Goal: Transaction & Acquisition: Purchase product/service

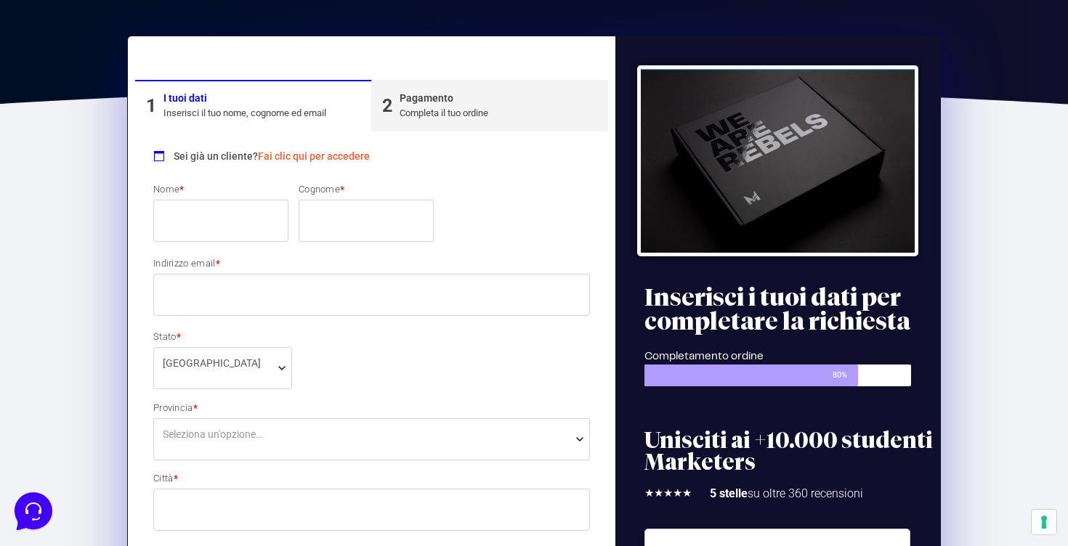
scroll to position [144, 0]
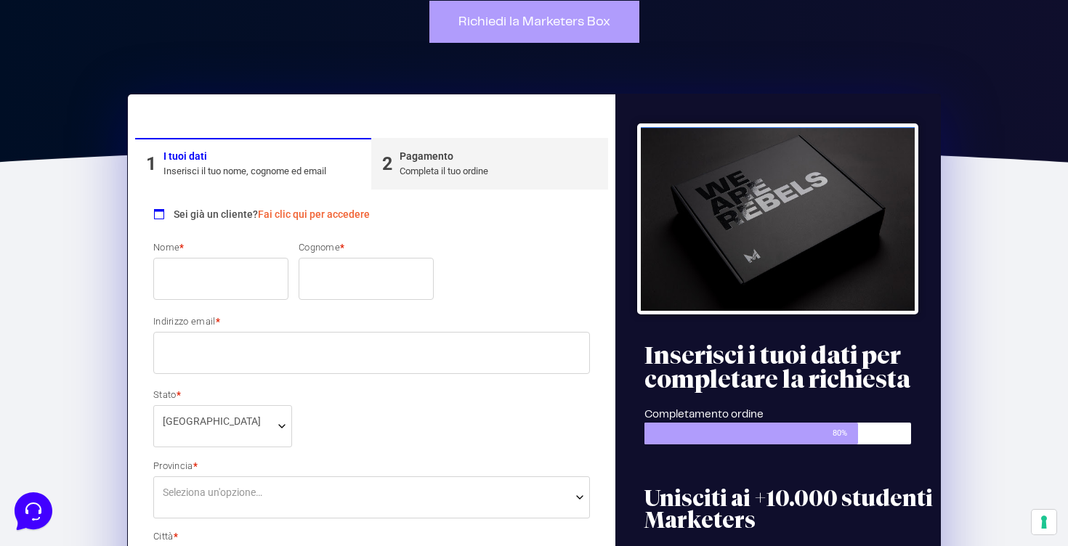
click at [256, 272] on input "Nome *" at bounding box center [220, 279] width 135 height 42
type input "[PERSON_NAME]"
type input "Bovi"
type input "[EMAIL_ADDRESS][DOMAIN_NAME]"
select select "LI"
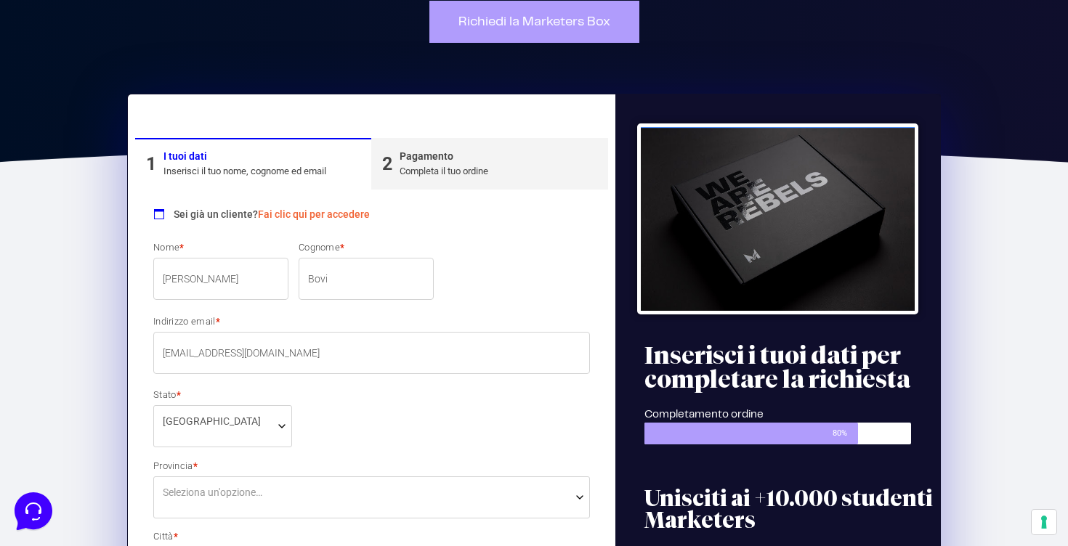
type input "Piombino"
type input "101"
type input "57025"
type input "3314144747"
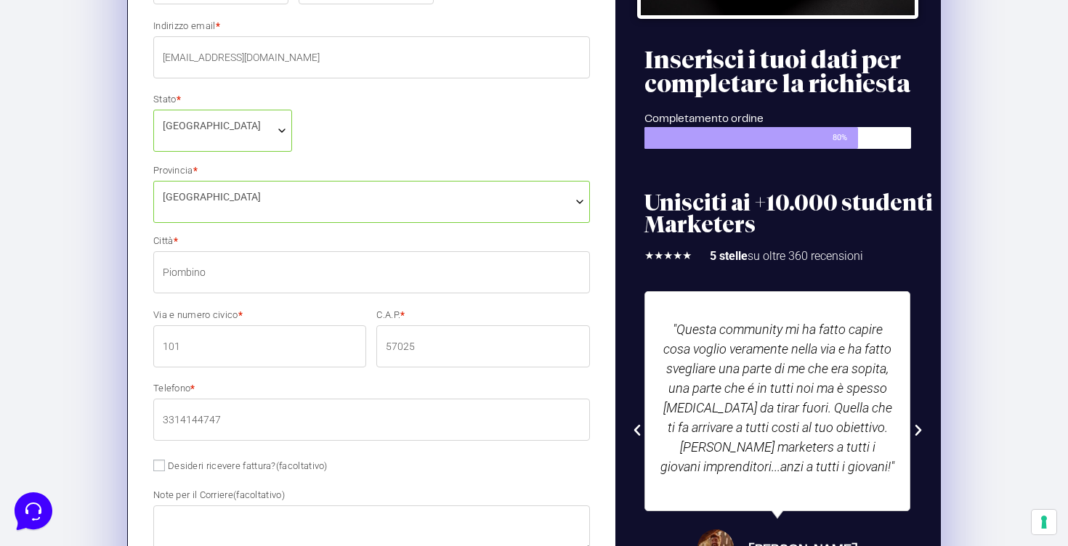
scroll to position [441, 0]
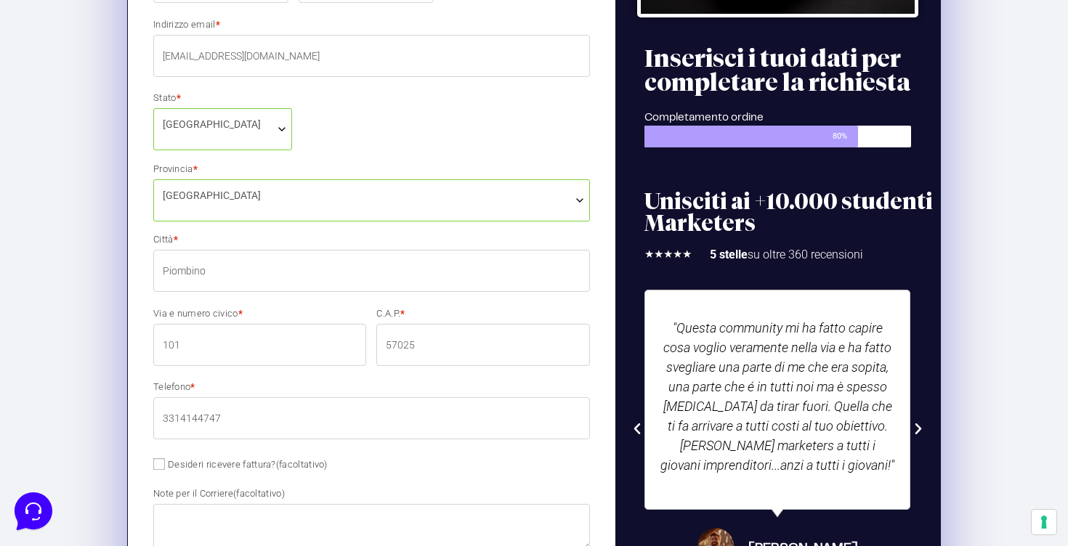
click at [256, 207] on span "[GEOGRAPHIC_DATA]" at bounding box center [371, 200] width 437 height 42
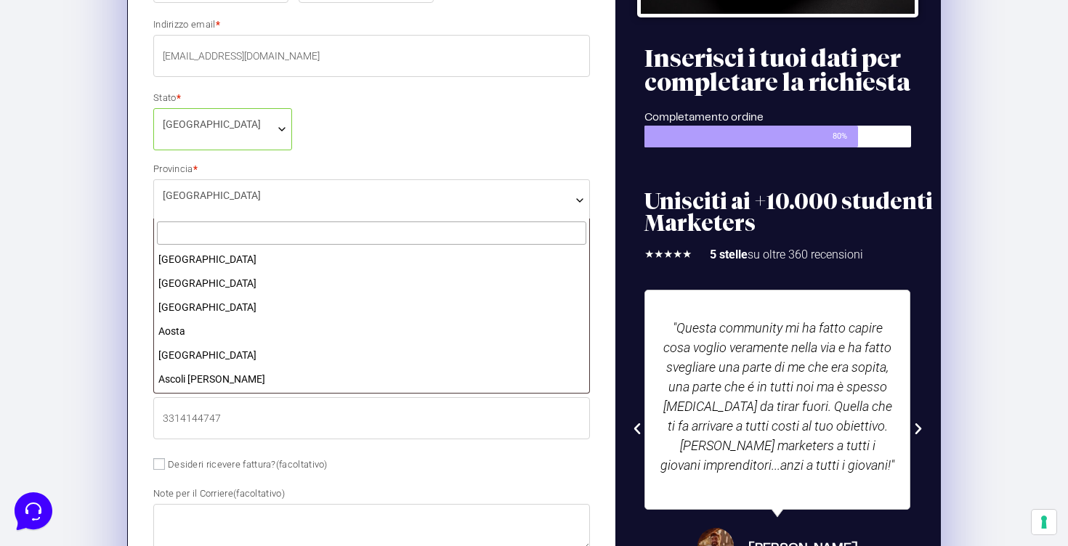
scroll to position [1079, 0]
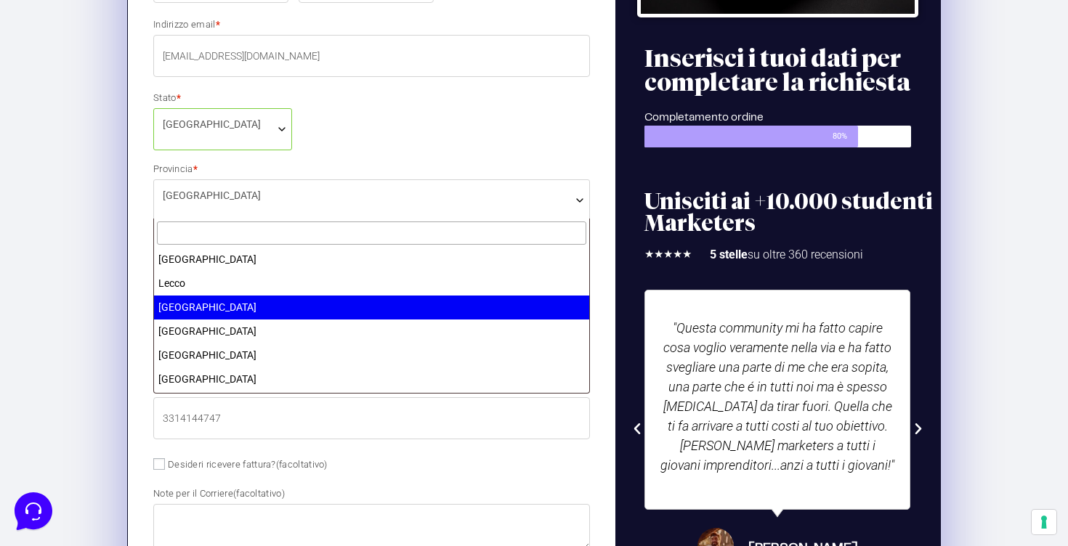
click at [246, 238] on input "text" at bounding box center [371, 234] width 429 height 24
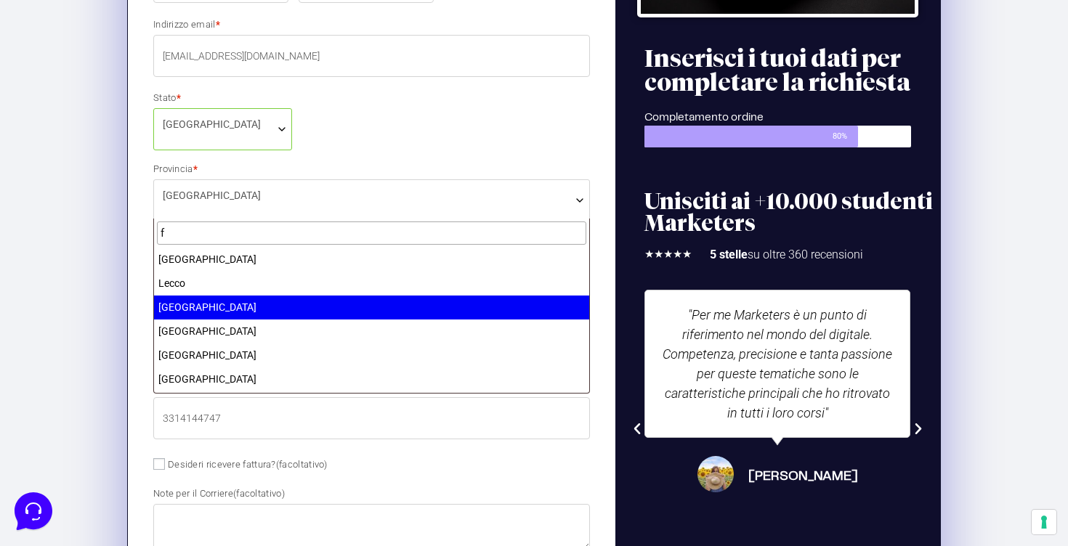
scroll to position [0, 0]
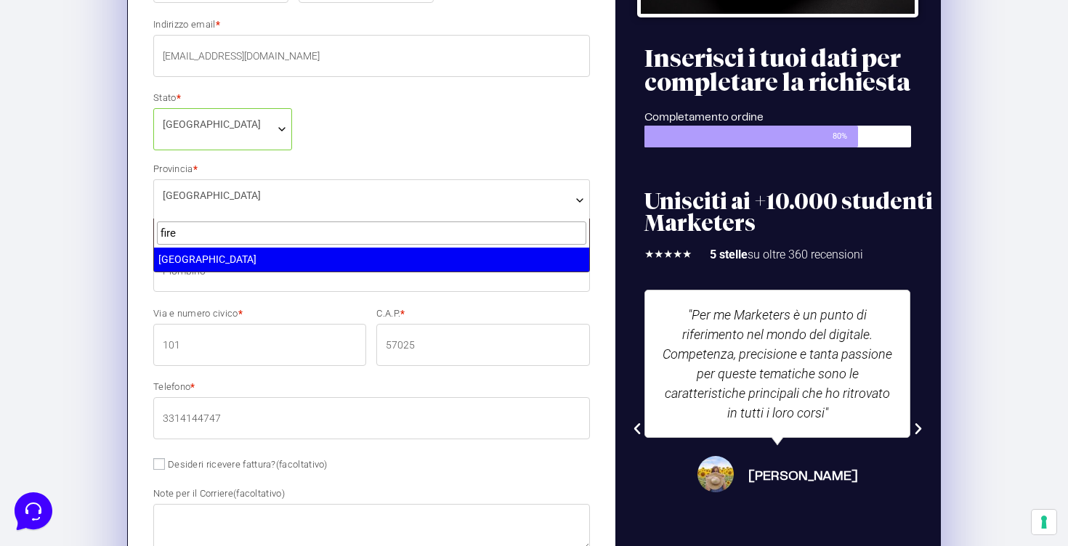
type input "fire"
select select "FI"
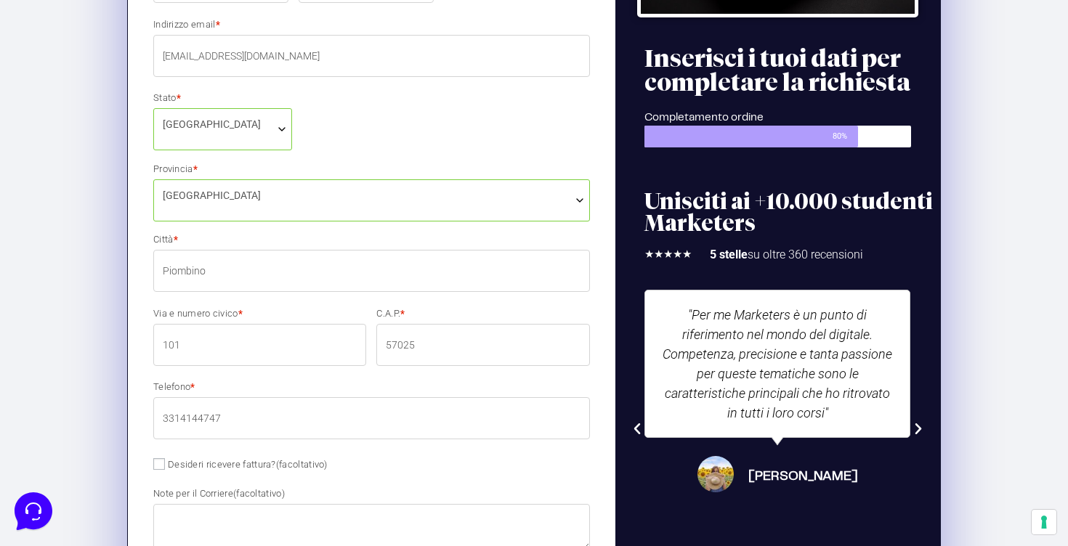
click at [254, 272] on input "Piombino" at bounding box center [371, 271] width 437 height 42
type input "Empoli"
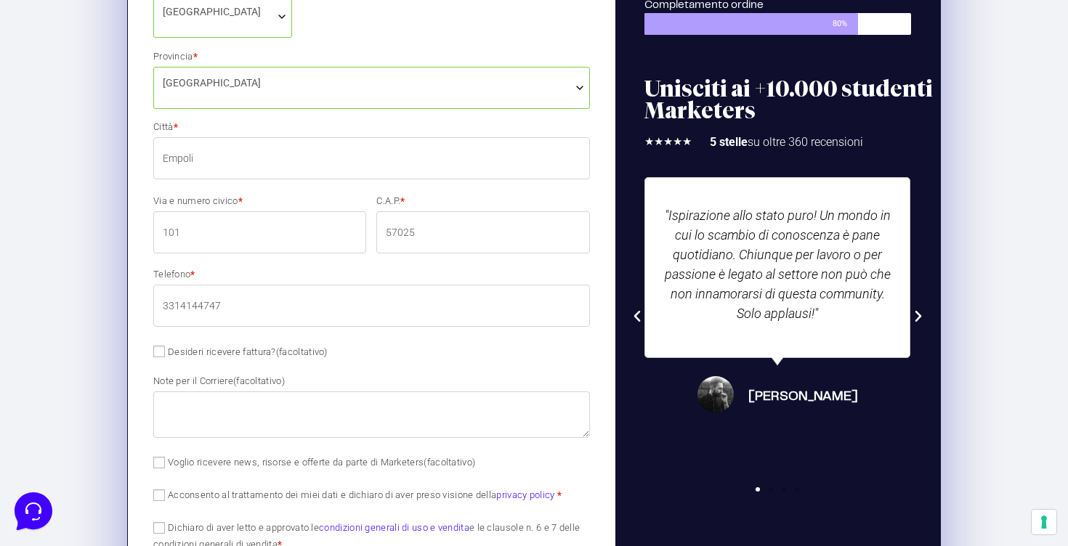
scroll to position [551, 0]
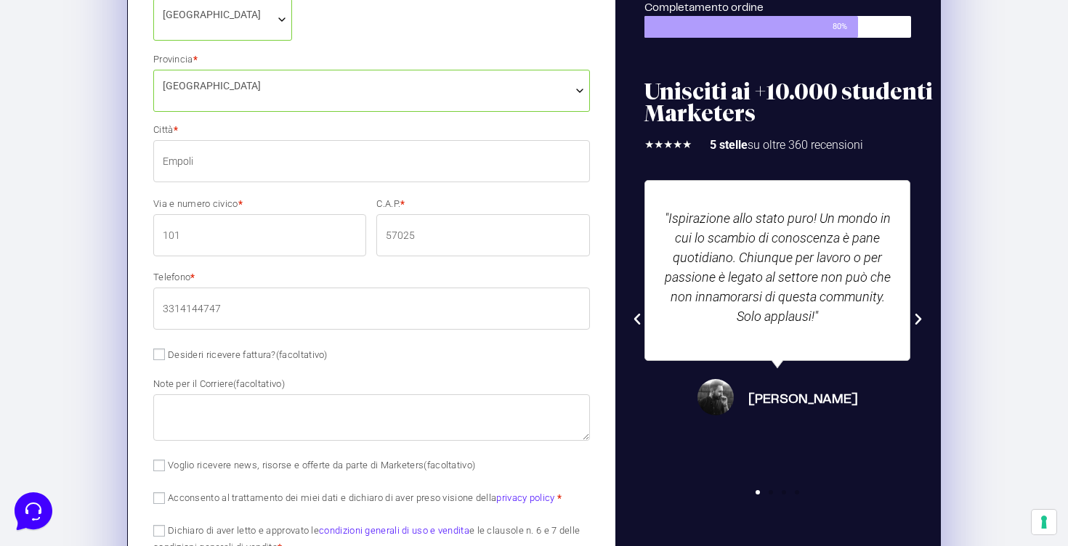
click at [256, 246] on input "101" at bounding box center [259, 235] width 213 height 42
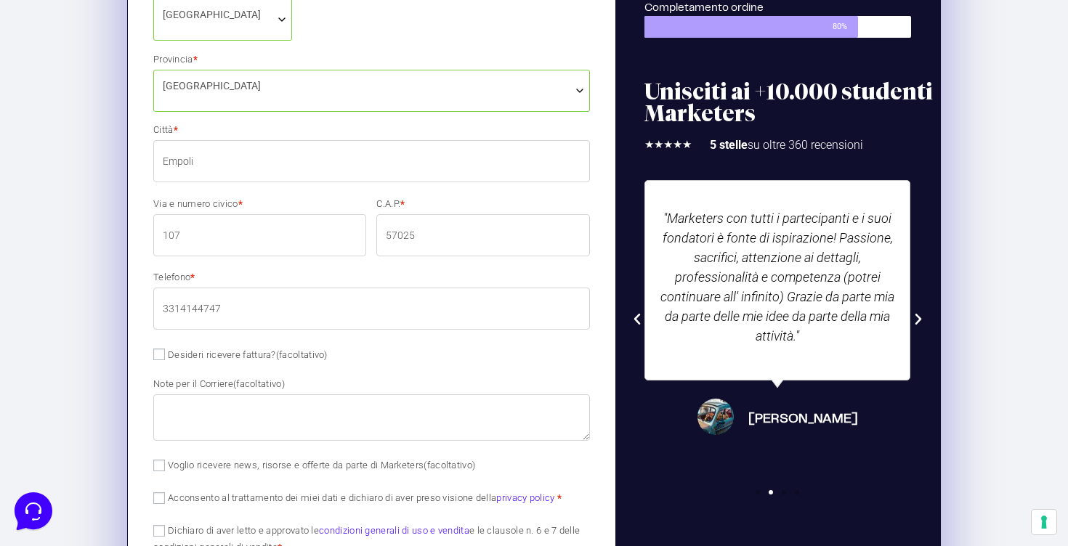
type input "107"
click at [438, 223] on input "57025" at bounding box center [482, 235] width 213 height 42
click at [435, 236] on input "57025" at bounding box center [482, 235] width 213 height 42
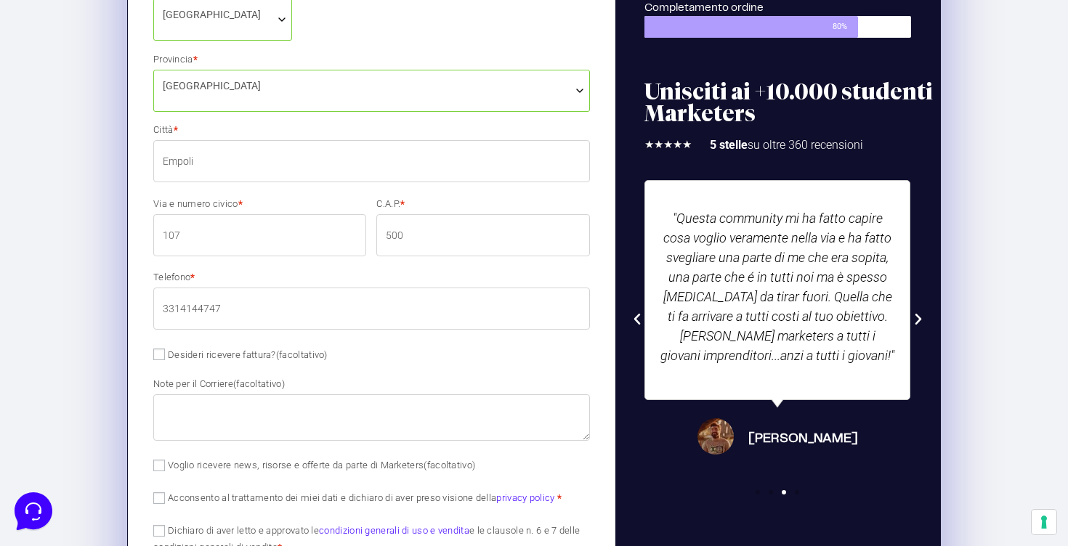
type input "50053"
click at [430, 288] on input "3314144747" at bounding box center [371, 309] width 437 height 42
click at [436, 278] on label "Telefono *" at bounding box center [371, 276] width 437 height 9
click at [436, 288] on input "3314144747" at bounding box center [371, 309] width 437 height 42
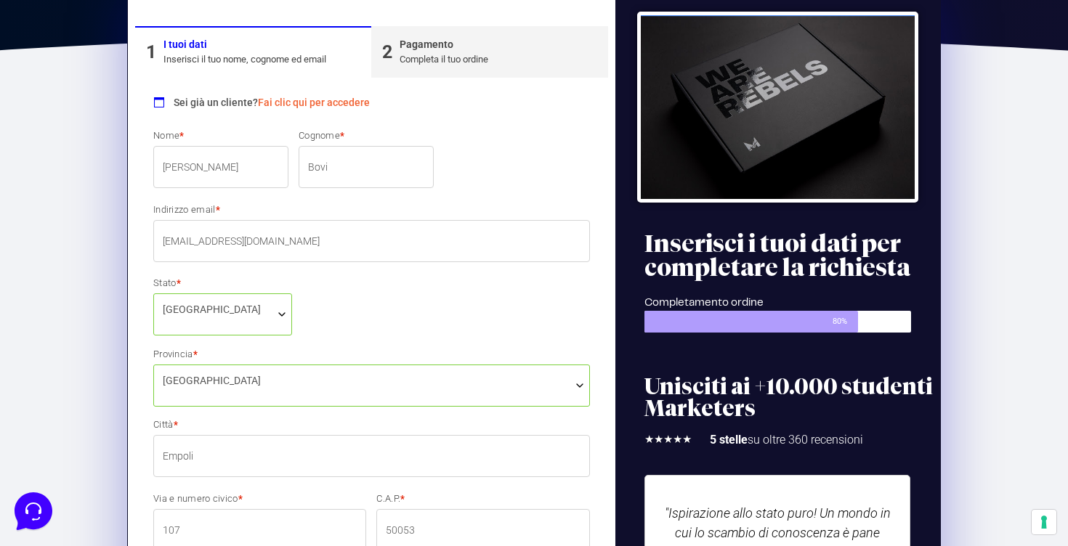
scroll to position [225, 0]
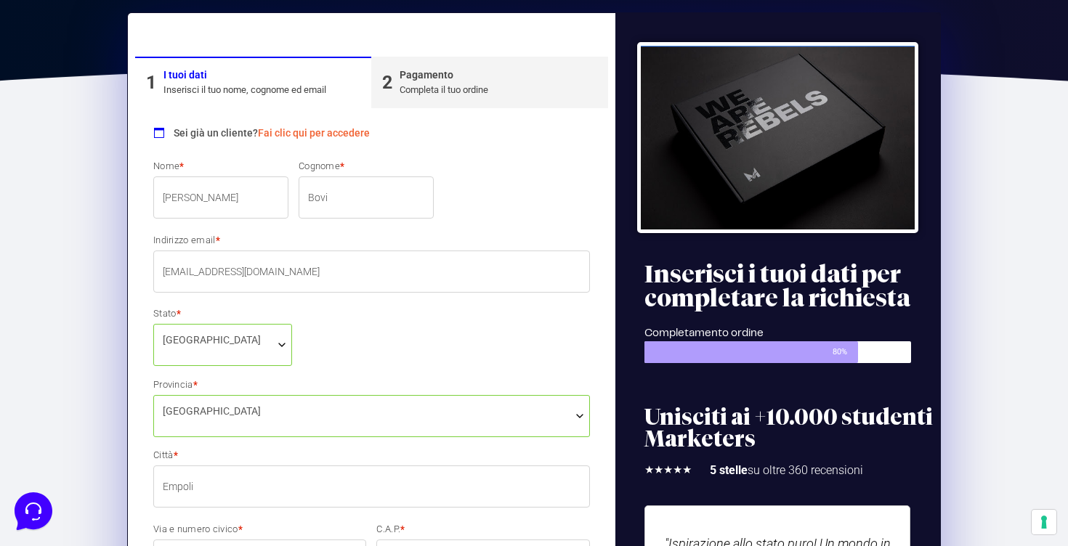
click at [356, 138] on link "Fai clic qui per accedere" at bounding box center [314, 133] width 112 height 12
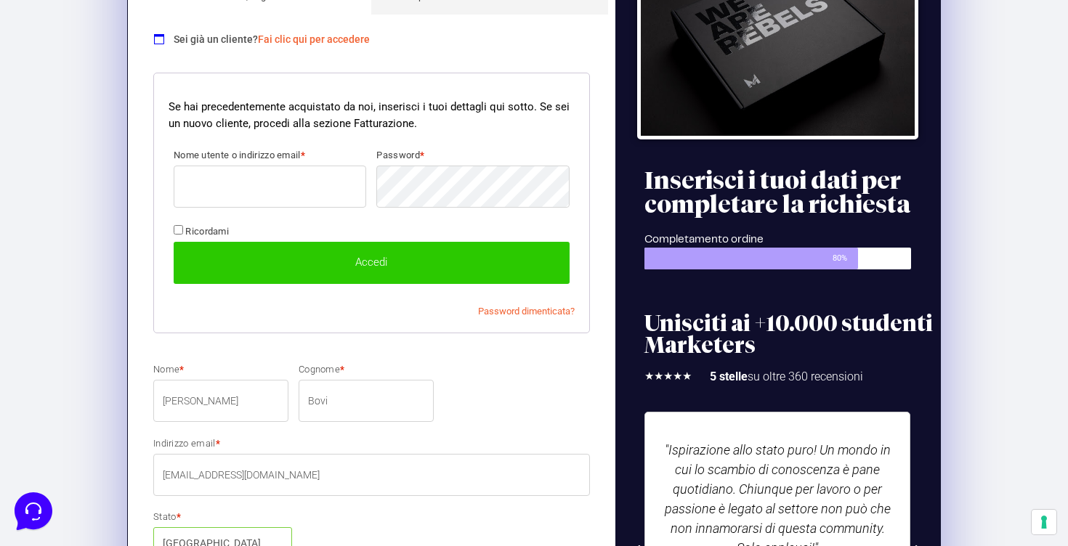
scroll to position [355, 0]
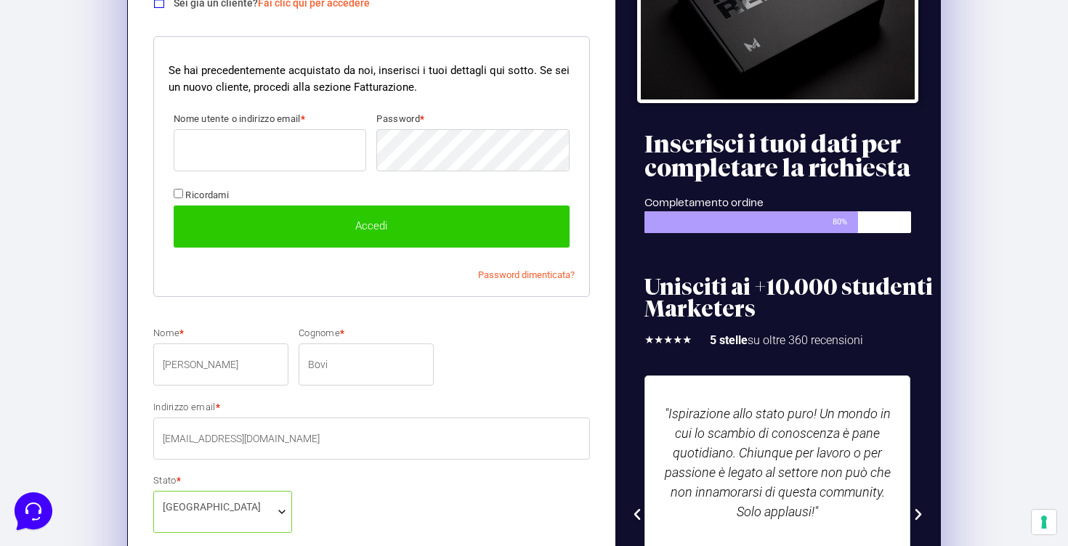
click at [300, 166] on input "Nome utente o indirizzo email *" at bounding box center [270, 150] width 193 height 42
type input "[EMAIL_ADDRESS][DOMAIN_NAME]"
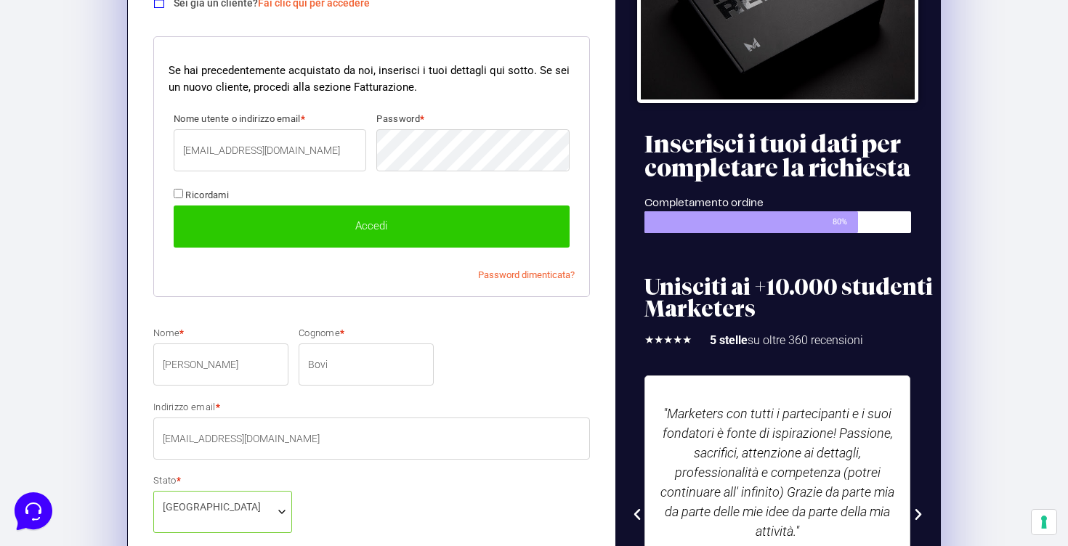
click at [227, 196] on span "Ricordami" at bounding box center [207, 195] width 44 height 11
click at [183, 196] on input "Ricordami" at bounding box center [178, 193] width 9 height 9
checkbox input "true"
click at [251, 223] on button "Accedi" at bounding box center [372, 227] width 396 height 42
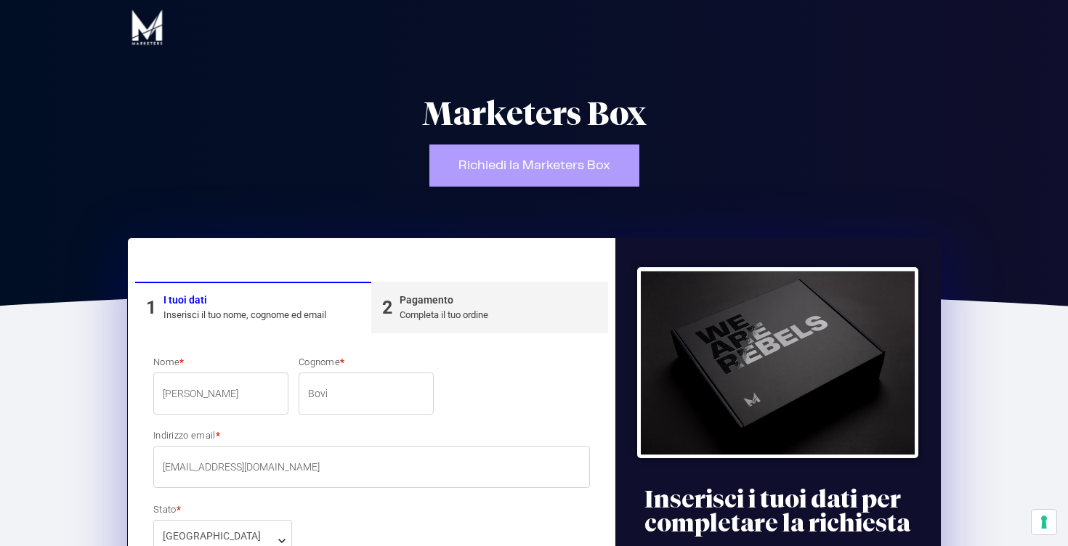
select select "FI"
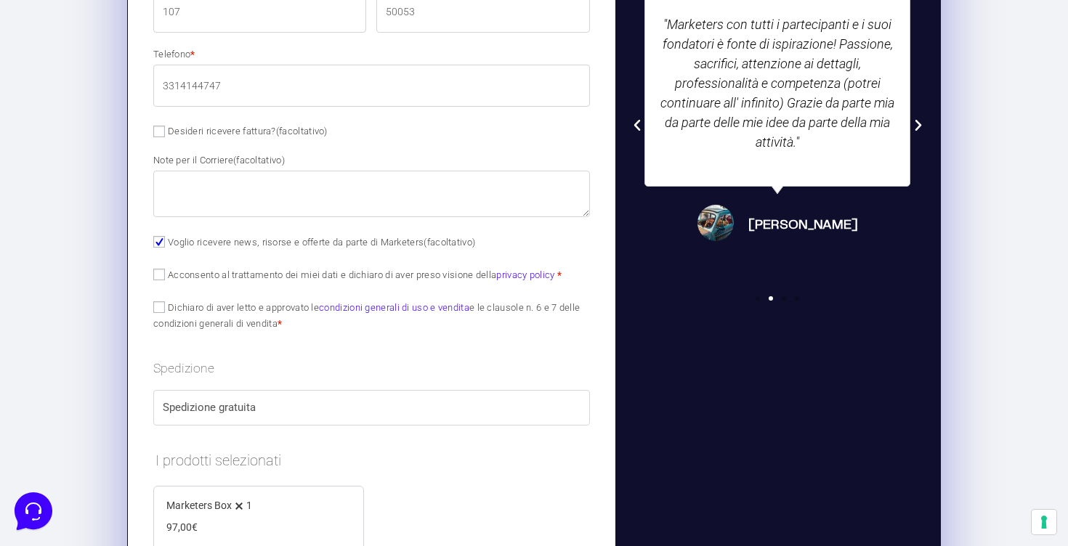
scroll to position [746, 0]
click at [160, 272] on input "Acconsento al trattamento dei miei dati e dichiaro di aver preso visione della …" at bounding box center [159, 273] width 12 height 12
checkbox input "true"
click at [162, 308] on input "Dichiaro di aver letto e approvato le condizioni generali di uso e vendita e le…" at bounding box center [159, 306] width 12 height 12
checkbox input "true"
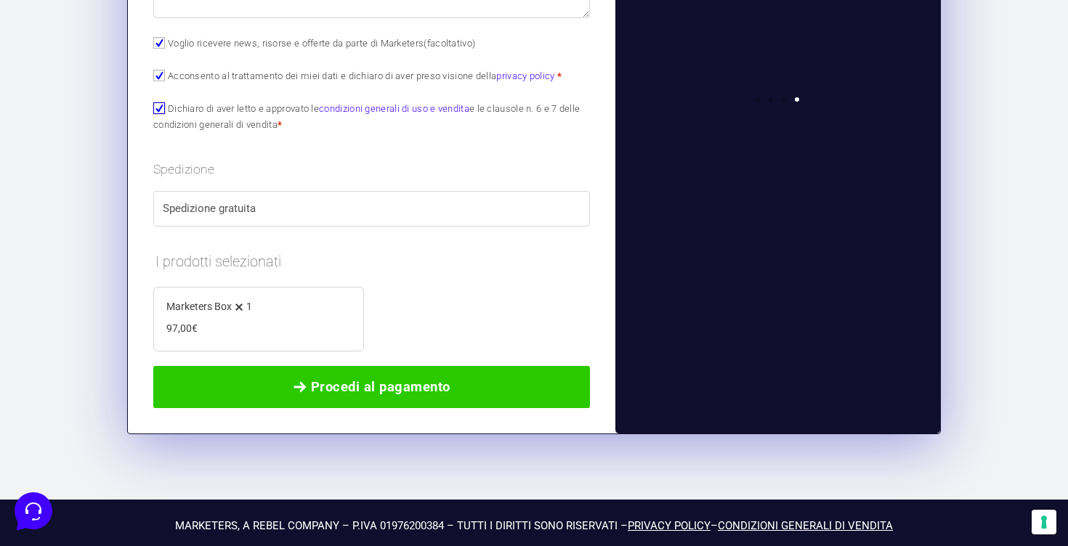
scroll to position [943, 0]
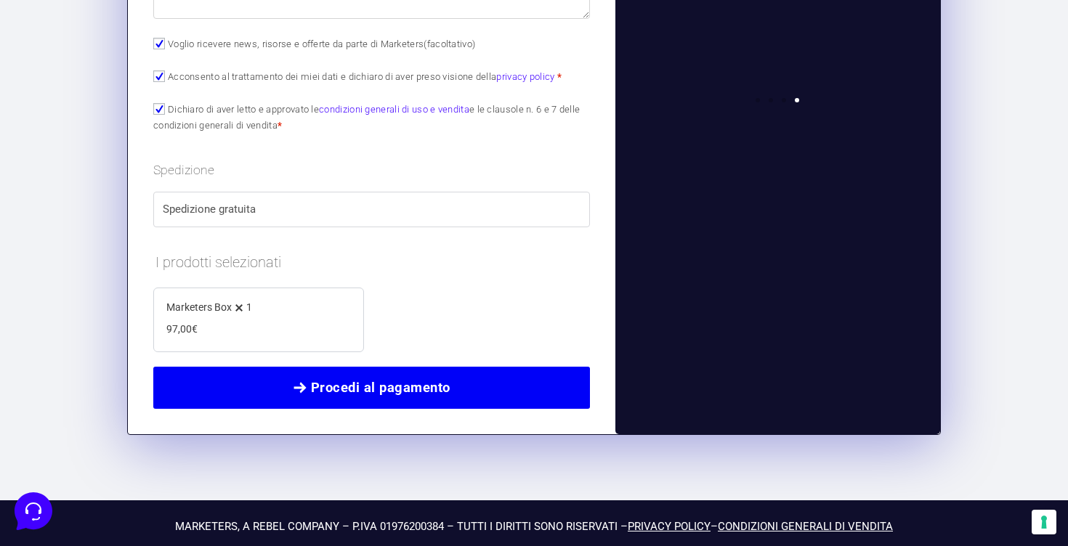
click at [381, 405] on link "Procedi al pagamento" at bounding box center [371, 388] width 437 height 42
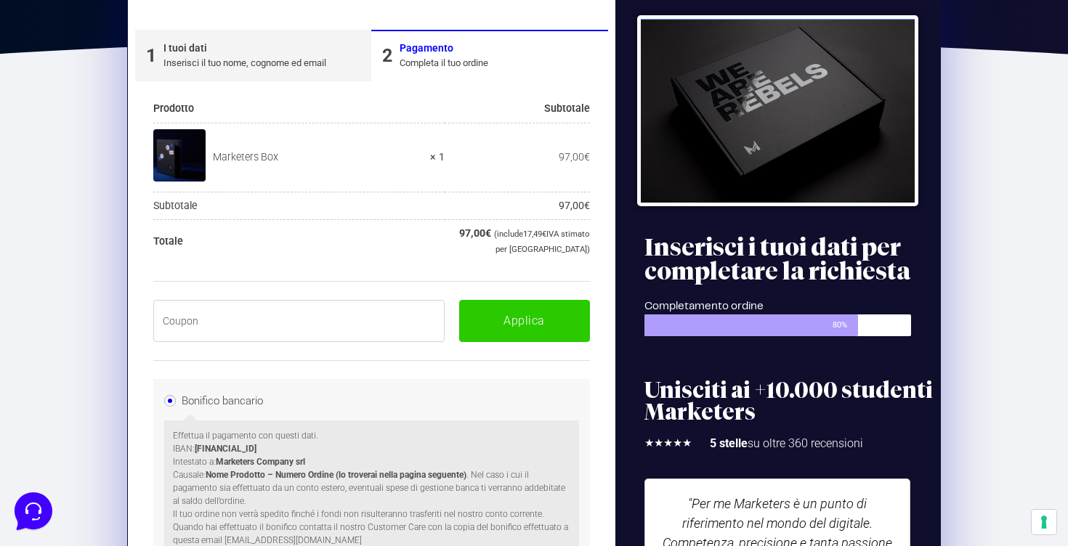
scroll to position [246, 0]
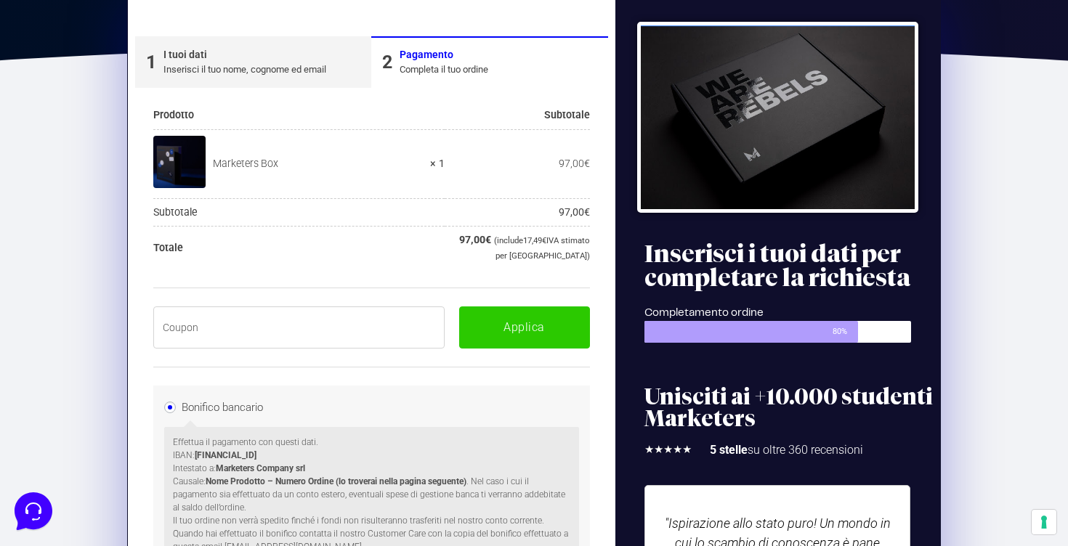
click at [352, 321] on input "text" at bounding box center [298, 328] width 291 height 42
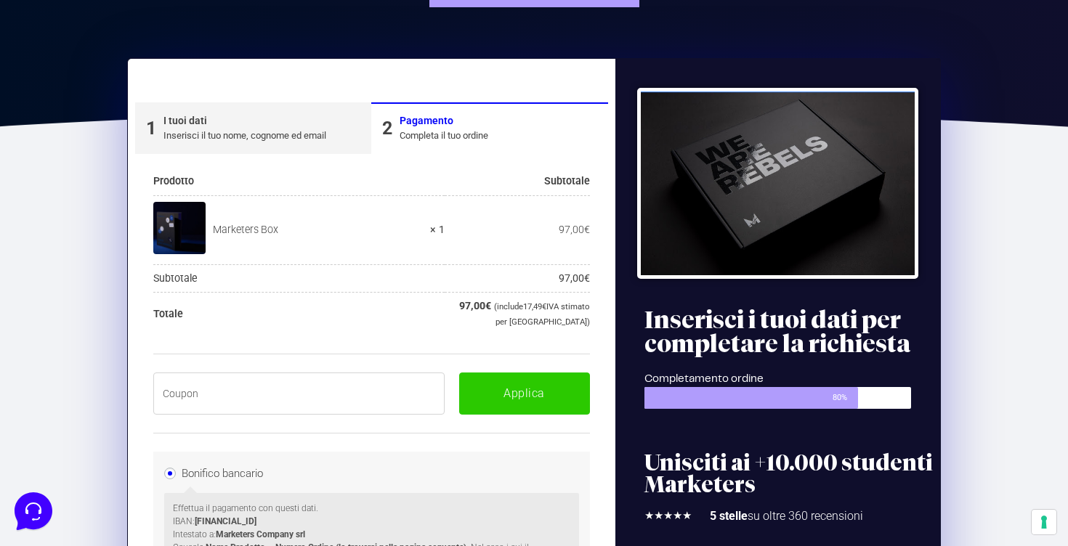
scroll to position [173, 0]
